Goal: Information Seeking & Learning: Learn about a topic

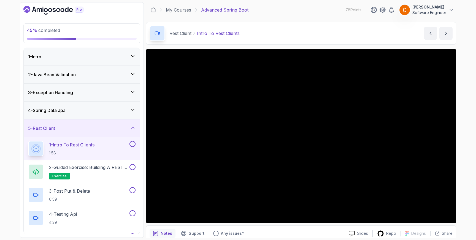
scroll to position [47, 0]
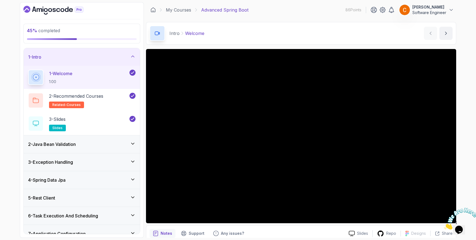
click at [95, 146] on div "2 - Java Bean Validation" at bounding box center [81, 144] width 107 height 7
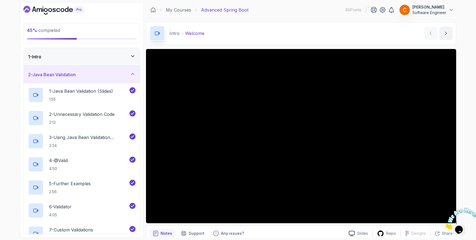
click at [107, 73] on div "2 - Java Bean Validation" at bounding box center [81, 74] width 107 height 7
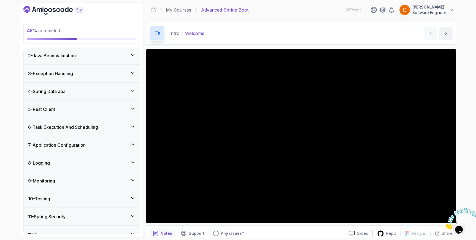
scroll to position [24, 0]
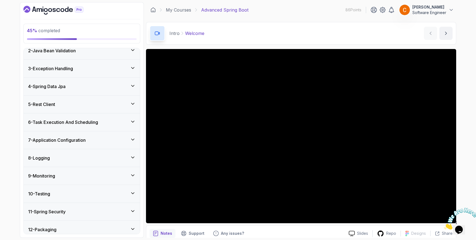
click at [100, 104] on div "5 - Rest Client" at bounding box center [81, 104] width 107 height 7
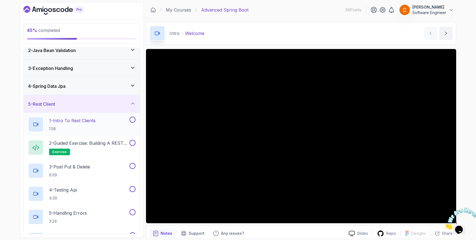
click at [85, 121] on p "1 - Intro To Rest Clients" at bounding box center [72, 120] width 47 height 7
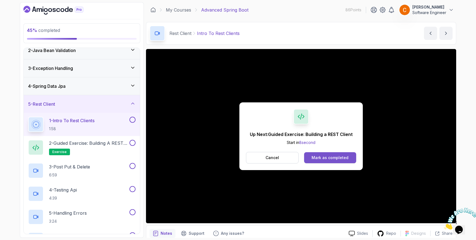
click at [332, 157] on div "Mark as completed" at bounding box center [330, 158] width 37 height 6
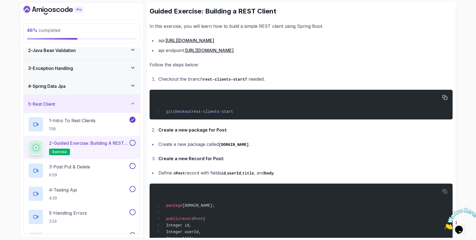
scroll to position [83, 0]
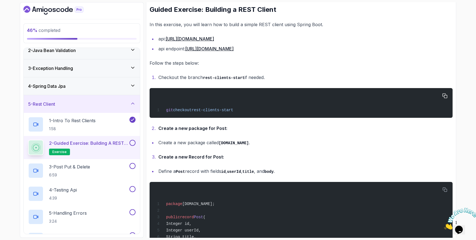
drag, startPoint x: 165, startPoint y: 110, endPoint x: 239, endPoint y: 110, distance: 74.4
click at [239, 110] on div "git checkout rest-clients-start" at bounding box center [301, 102] width 294 height 23
copy span "git checkout rest-clients-start"
drag, startPoint x: 221, startPoint y: 143, endPoint x: 257, endPoint y: 143, distance: 36.4
click at [257, 143] on li "Create a new package called [DOMAIN_NAME] ." at bounding box center [305, 143] width 296 height 8
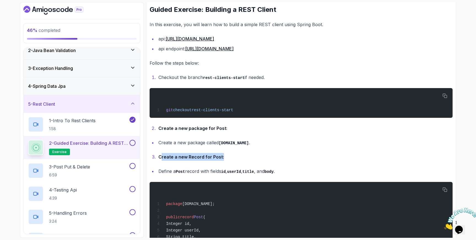
drag, startPoint x: 160, startPoint y: 156, endPoint x: 248, endPoint y: 153, distance: 87.7
click at [248, 153] on li "Create a new Record for Post:" at bounding box center [305, 157] width 296 height 8
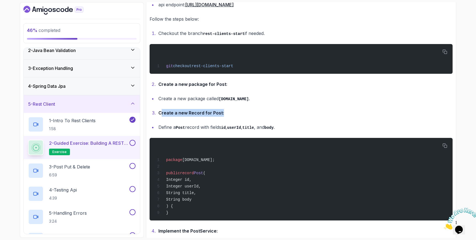
scroll to position [169, 0]
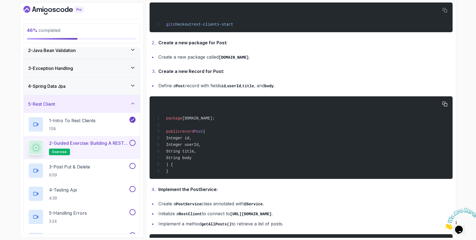
click at [190, 132] on span "record" at bounding box center [187, 131] width 14 height 4
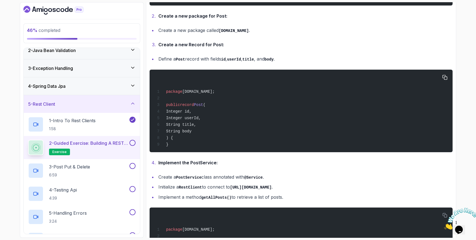
scroll to position [175, 0]
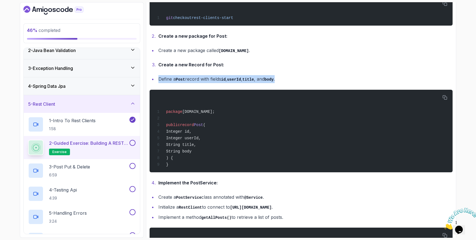
drag, startPoint x: 159, startPoint y: 80, endPoint x: 285, endPoint y: 81, distance: 126.5
click at [285, 81] on li "Define a Post record with fields id , userId , title , and body ." at bounding box center [305, 79] width 296 height 8
copy li "Define a Post record with fields id , userId , title , and body ."
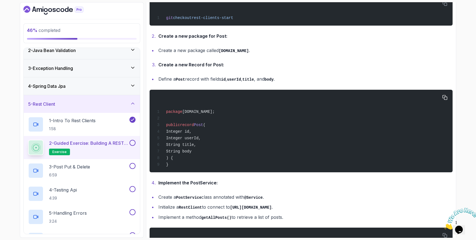
click at [193, 138] on span "Integer userId," at bounding box center [183, 138] width 35 height 4
drag, startPoint x: 185, startPoint y: 131, endPoint x: 210, endPoint y: 151, distance: 32.0
click at [210, 151] on div "package [DOMAIN_NAME]; public record Post ( Integer id, Integer userId, String …" at bounding box center [301, 131] width 294 height 76
copy code "Integer id, Integer userId, String title, String body"
